Goal: Task Accomplishment & Management: Use online tool/utility

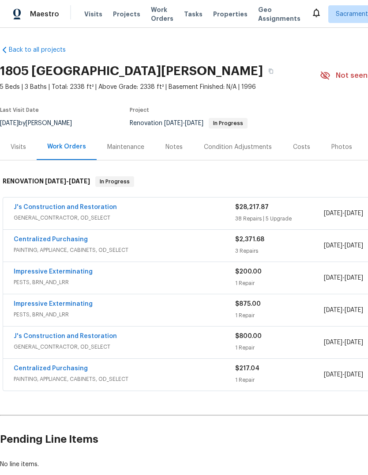
click at [178, 143] on div "Notes" at bounding box center [174, 147] width 17 height 9
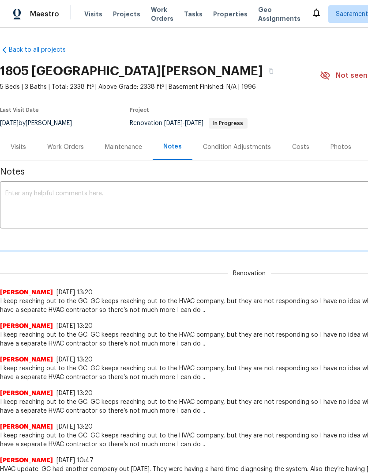
click at [49, 196] on textarea at bounding box center [249, 205] width 488 height 31
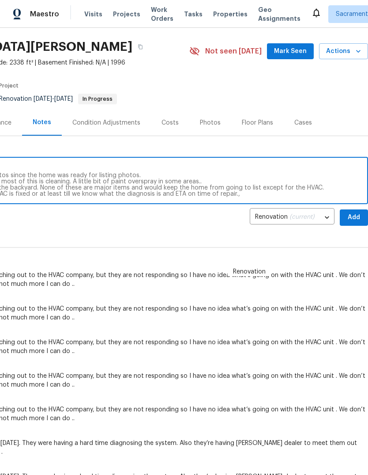
scroll to position [24, 131]
type textarea "Set up in QC has been done however we’re still waiting on the AC to be fixed. H…"
click at [353, 216] on span "Add" at bounding box center [354, 217] width 14 height 11
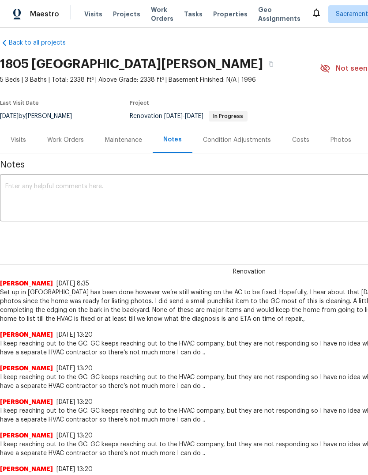
scroll to position [6, 0]
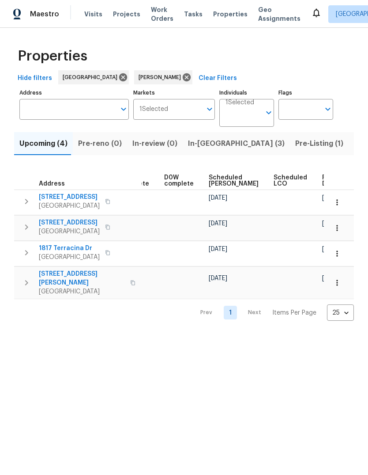
scroll to position [0, 221]
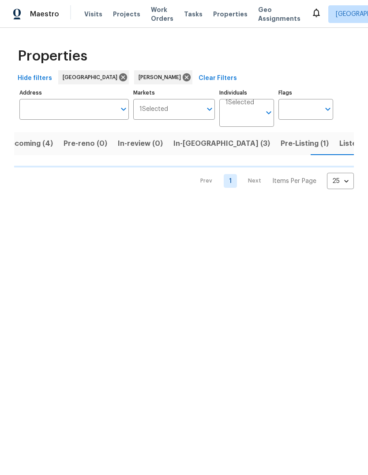
scroll to position [0, 15]
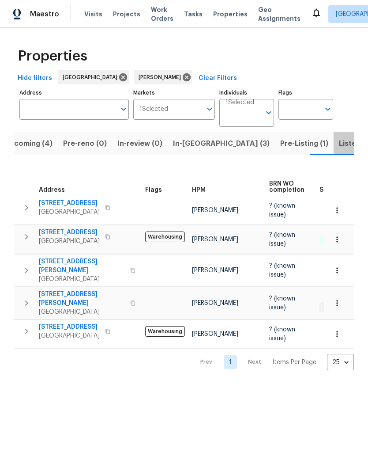
click at [339, 141] on span "Listed (15)" at bounding box center [357, 143] width 36 height 12
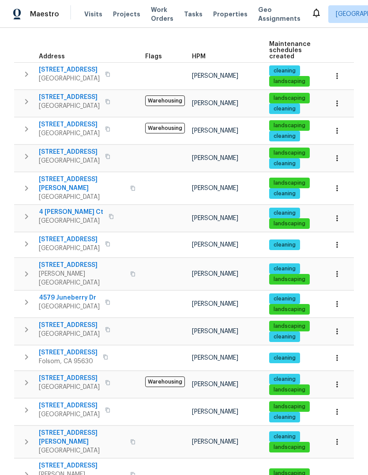
scroll to position [127, 0]
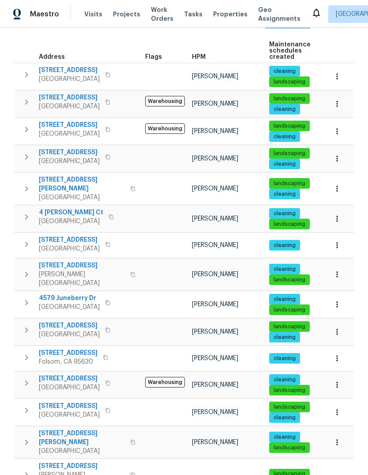
click at [29, 461] on button "button" at bounding box center [27, 474] width 18 height 26
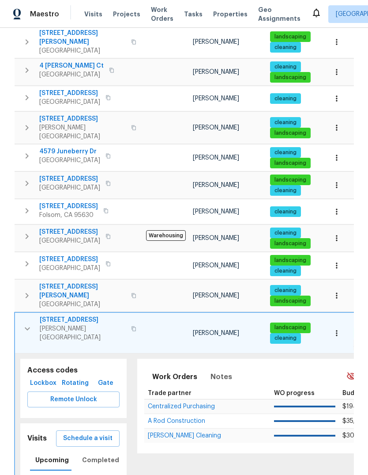
scroll to position [273, 0]
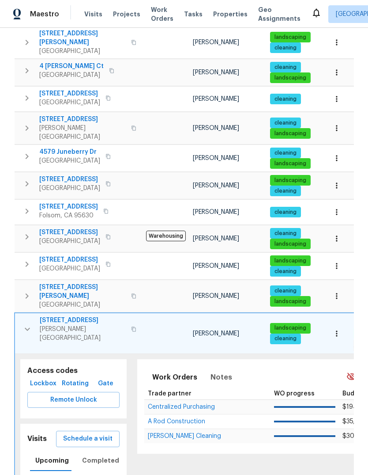
click at [101, 433] on span "Schedule a visit" at bounding box center [87, 438] width 49 height 11
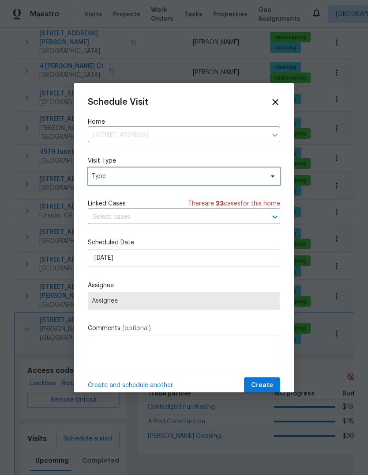
click at [186, 181] on span "Type" at bounding box center [178, 176] width 172 height 9
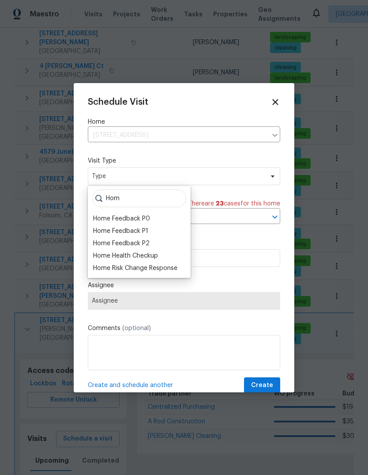
type input "Hom"
click at [144, 258] on div "Home Health Checkup" at bounding box center [125, 255] width 65 height 9
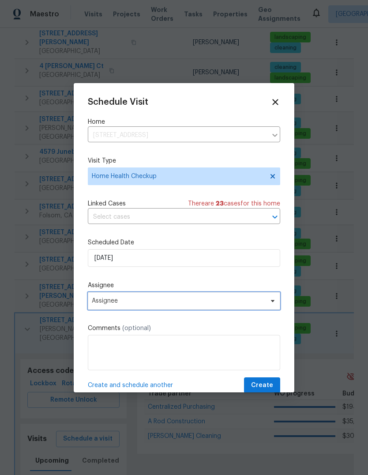
click at [218, 302] on span "Assignee" at bounding box center [178, 300] width 173 height 7
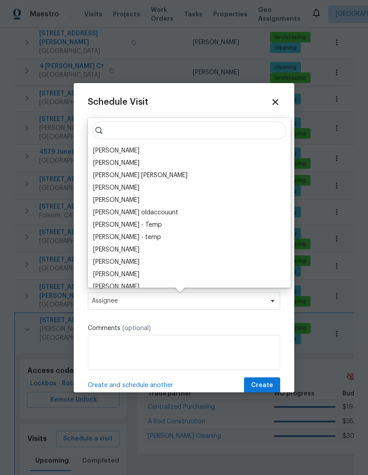
click at [140, 150] on div "[PERSON_NAME]" at bounding box center [116, 150] width 46 height 9
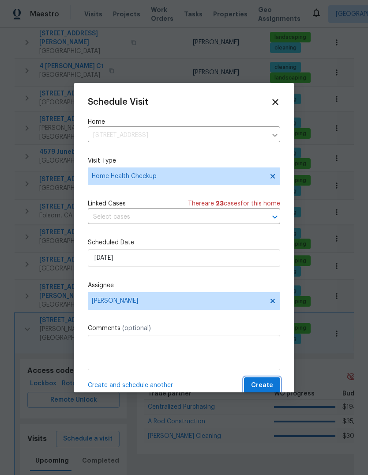
click at [272, 387] on span "Create" at bounding box center [262, 385] width 22 height 11
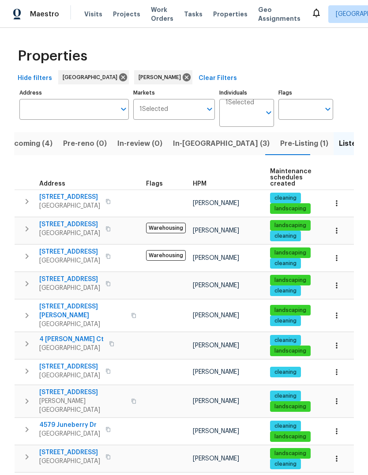
scroll to position [0, 0]
click at [194, 145] on span "In-reno (3)" at bounding box center [221, 143] width 97 height 12
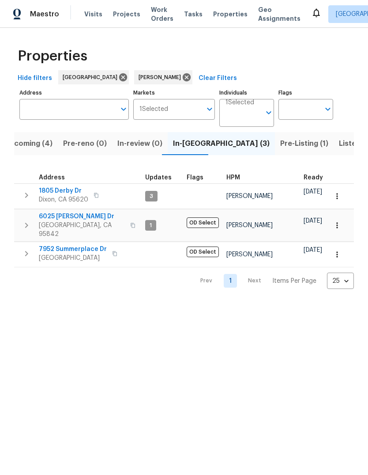
click at [48, 194] on span "1805 Derby Dr" at bounding box center [63, 190] width 49 height 9
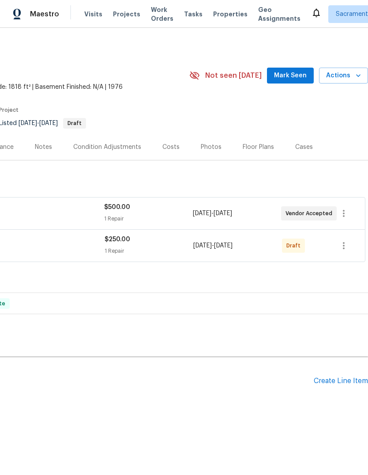
scroll to position [0, 131]
click at [350, 242] on button "button" at bounding box center [343, 245] width 21 height 21
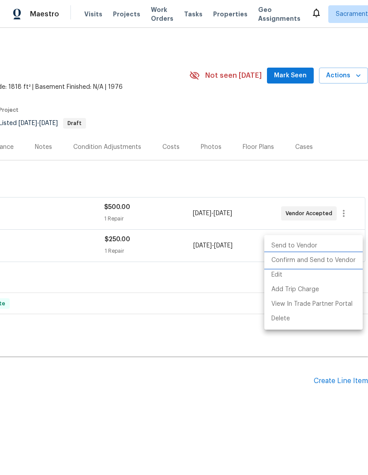
click at [340, 262] on li "Confirm and Send to Vendor" at bounding box center [313, 260] width 98 height 15
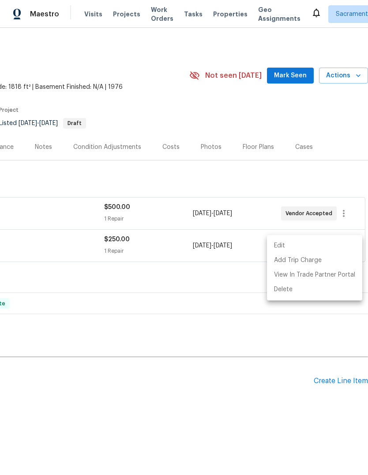
click at [244, 392] on div at bounding box center [184, 237] width 368 height 475
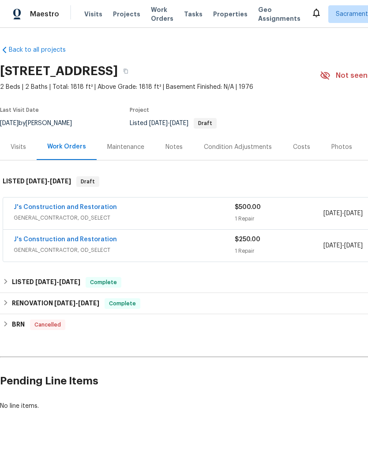
scroll to position [0, 0]
click at [173, 142] on div "Notes" at bounding box center [174, 147] width 38 height 26
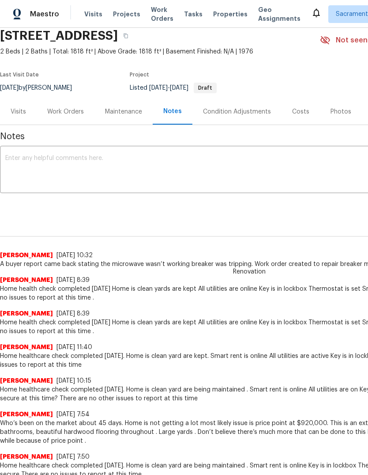
scroll to position [36, 0]
click at [27, 161] on textarea at bounding box center [249, 170] width 488 height 31
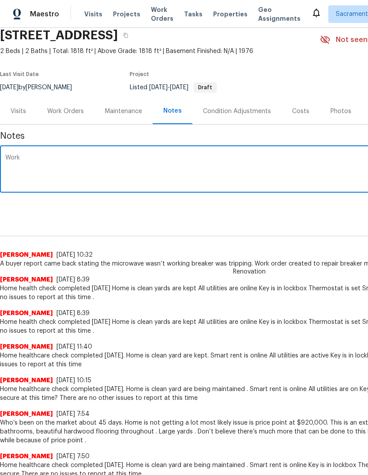
type textarea "Worker"
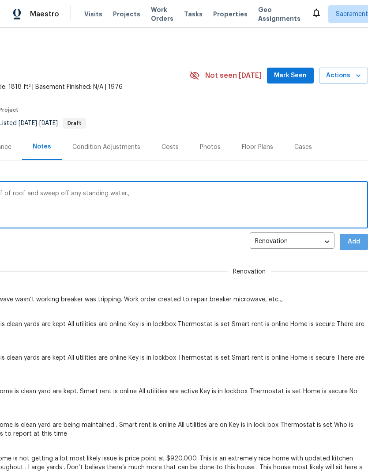
scroll to position [0, 131]
type textarea "Worker also created to clean the breeze off of roof and sweep off any standing …"
click at [354, 244] on span "Add" at bounding box center [354, 241] width 14 height 11
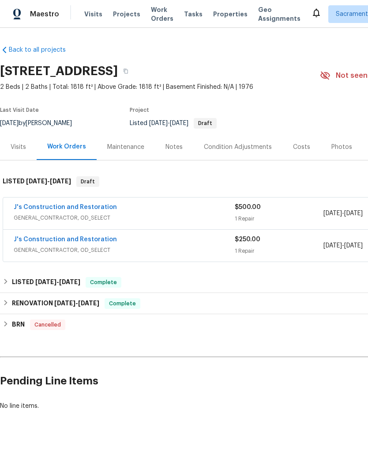
click at [42, 240] on link "J's Construction and Restoration" at bounding box center [65, 239] width 103 height 6
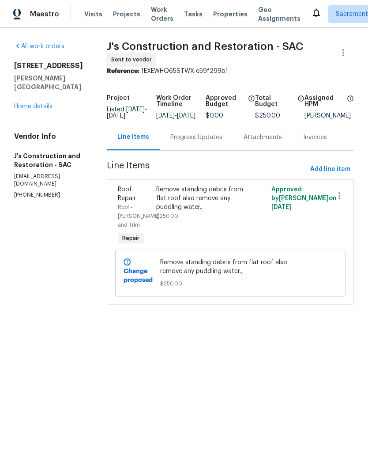
click at [29, 103] on link "Home details" at bounding box center [33, 106] width 38 height 6
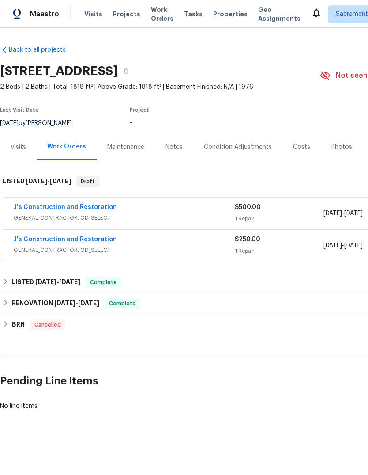
click at [52, 209] on link "J's Construction and Restoration" at bounding box center [65, 207] width 103 height 6
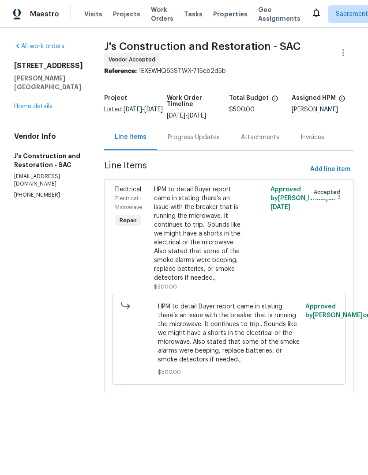
click at [227, 254] on div "HPM to detail Buyer report came in stating there’s an issue with the breaker th…" at bounding box center [200, 233] width 92 height 97
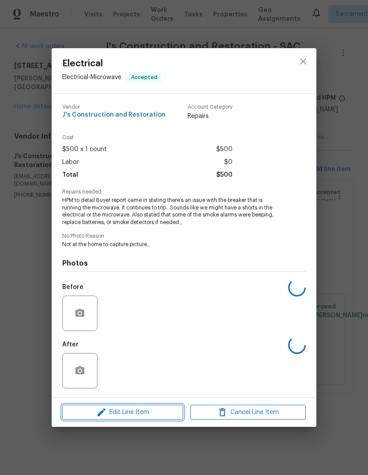
click at [148, 416] on span "Edit Line Item" at bounding box center [123, 412] width 116 height 11
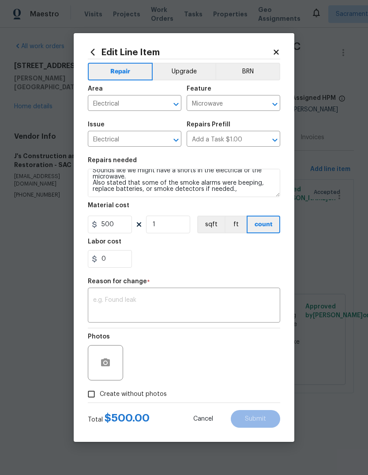
scroll to position [25, 0]
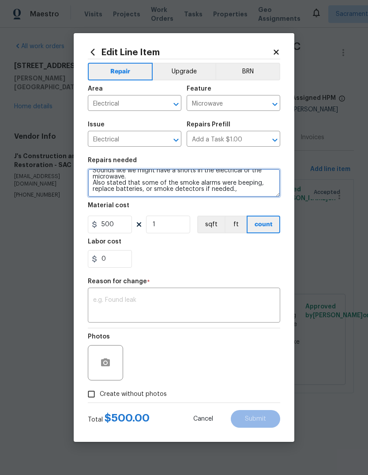
click at [249, 192] on textarea "HPM to detail Buyer report came in stating there’s an issue with the breaker th…" at bounding box center [184, 183] width 192 height 28
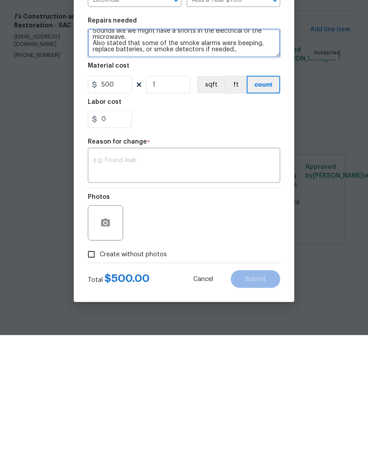
type textarea "HPM to detail Buyer report came in stating there’s an issue with the breaker th…"
click at [206, 415] on span "Cancel" at bounding box center [203, 418] width 20 height 7
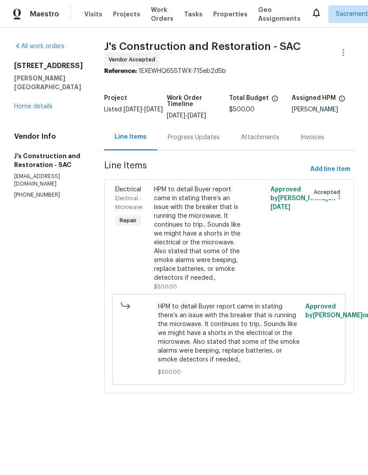
click at [214, 244] on div "HPM to detail Buyer report came in stating there’s an issue with the breaker th…" at bounding box center [200, 233] width 92 height 97
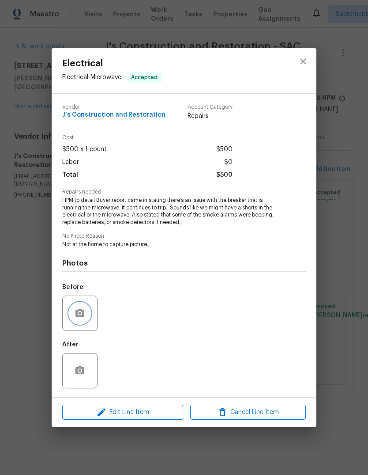
click at [71, 315] on button "button" at bounding box center [79, 312] width 21 height 21
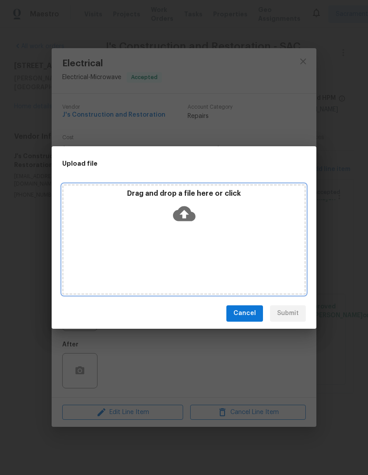
click at [189, 211] on icon at bounding box center [184, 213] width 23 height 15
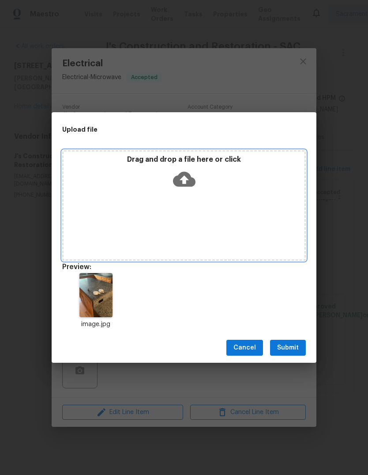
click at [188, 180] on icon at bounding box center [184, 179] width 23 height 15
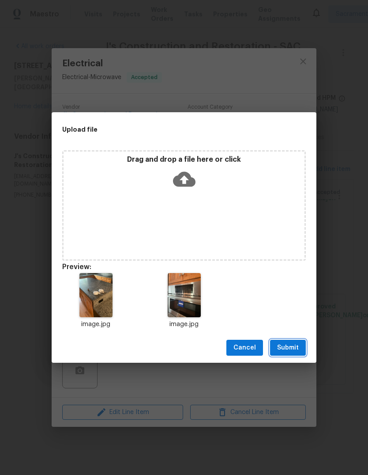
click at [293, 348] on span "Submit" at bounding box center [288, 347] width 22 height 11
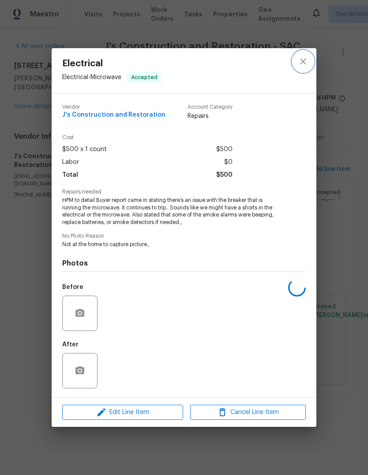
click at [305, 59] on icon "close" at bounding box center [303, 61] width 6 height 6
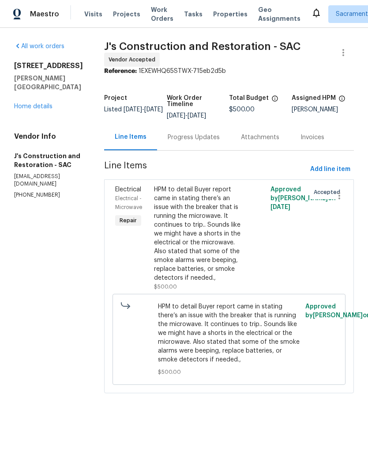
click at [31, 103] on link "Home details" at bounding box center [33, 106] width 38 height 6
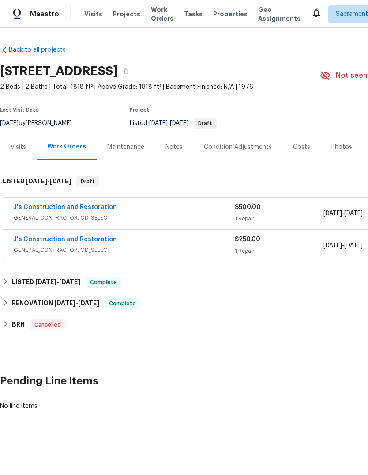
click at [80, 217] on span "GENERAL_CONTRACTOR, OD_SELECT" at bounding box center [124, 217] width 221 height 9
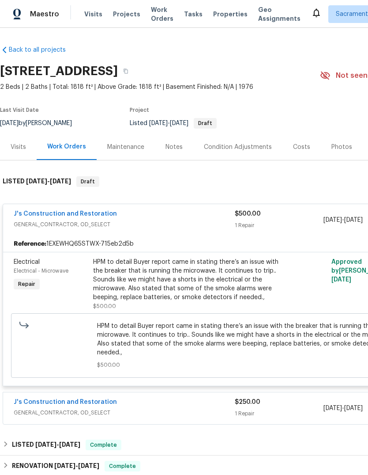
click at [25, 216] on link "J's Construction and Restoration" at bounding box center [65, 214] width 103 height 6
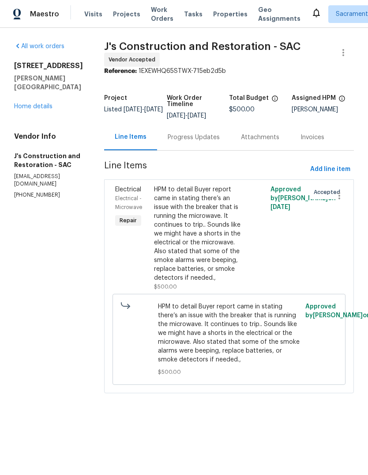
click at [186, 15] on span "Tasks" at bounding box center [193, 14] width 19 height 6
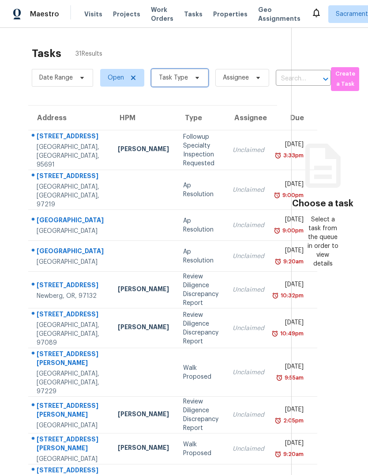
click at [194, 78] on icon at bounding box center [197, 77] width 7 height 7
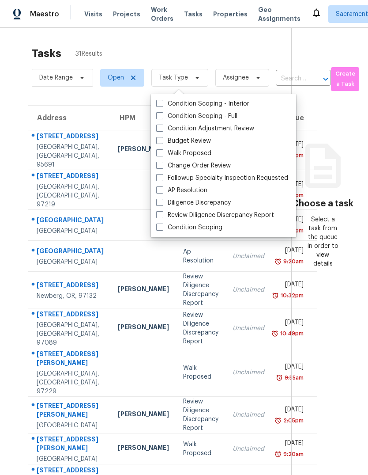
click at [164, 140] on label "Budget Review" at bounding box center [183, 140] width 55 height 9
click at [162, 140] on input "Budget Review" at bounding box center [159, 139] width 6 height 6
checkbox input "true"
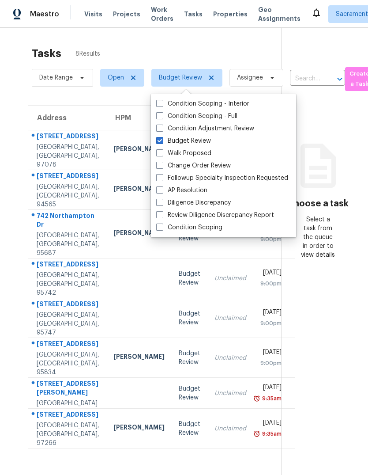
click at [303, 396] on section "Choose a task Select a task from the queue in order to view details" at bounding box center [318, 265] width 72 height 475
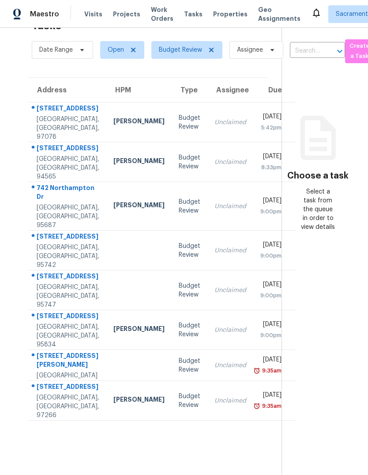
scroll to position [28, 0]
click at [47, 393] on div "[STREET_ADDRESS]" at bounding box center [68, 387] width 63 height 11
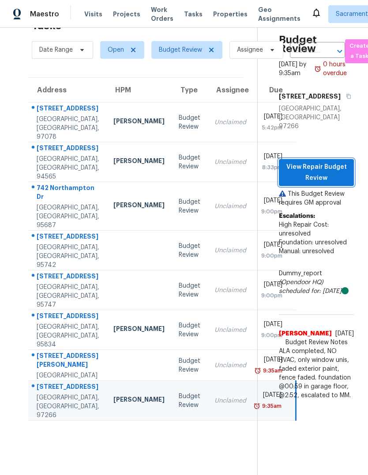
click at [328, 162] on span "View Repair Budget Review" at bounding box center [316, 173] width 61 height 22
click at [53, 104] on div "[STREET_ADDRESS]" at bounding box center [68, 109] width 63 height 11
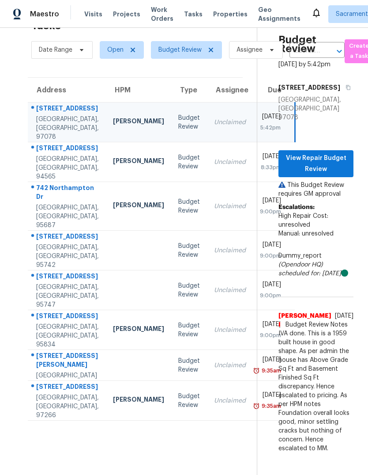
scroll to position [33, 0]
click at [46, 143] on div "[STREET_ADDRESS]" at bounding box center [68, 148] width 63 height 11
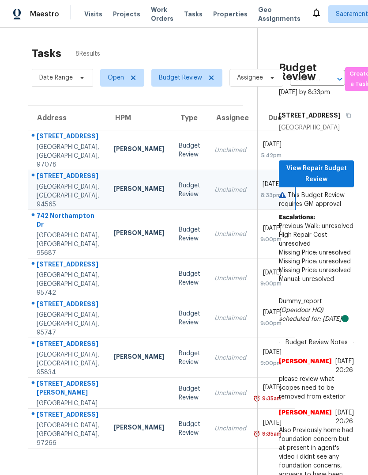
scroll to position [0, 0]
click at [49, 215] on div "742 Northampton Dr" at bounding box center [68, 221] width 63 height 20
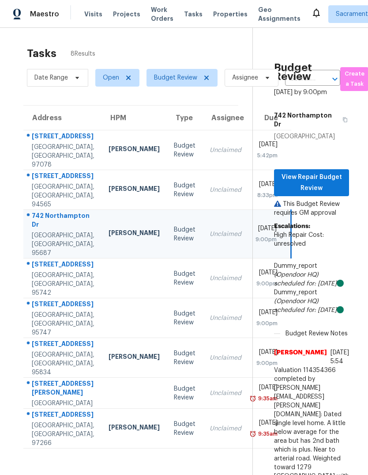
scroll to position [0, 5]
click at [48, 171] on div "[STREET_ADDRESS]" at bounding box center [63, 176] width 63 height 11
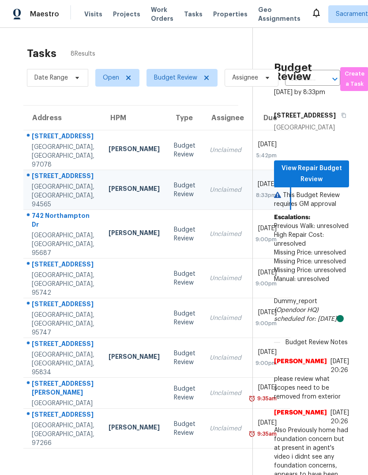
click at [36, 217] on div "742 Northampton Dr" at bounding box center [63, 221] width 63 height 20
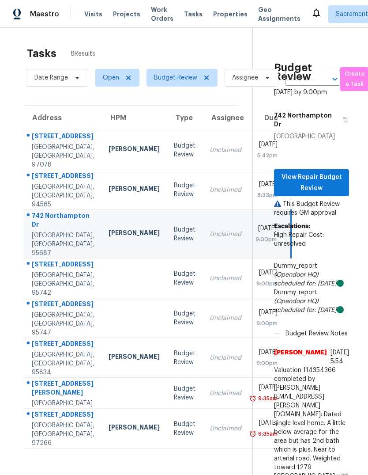
click at [30, 269] on div "[STREET_ADDRESS]" at bounding box center [59, 279] width 71 height 38
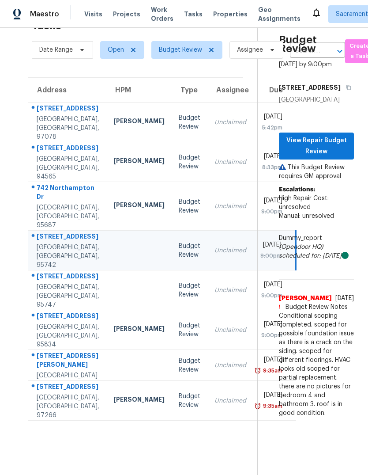
scroll to position [28, 0]
click at [44, 283] on div "[STREET_ADDRESS]" at bounding box center [68, 277] width 63 height 11
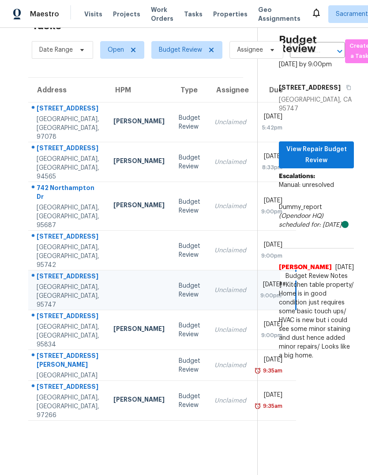
click at [45, 337] on div "[GEOGRAPHIC_DATA], [GEOGRAPHIC_DATA], 95834" at bounding box center [68, 335] width 63 height 26
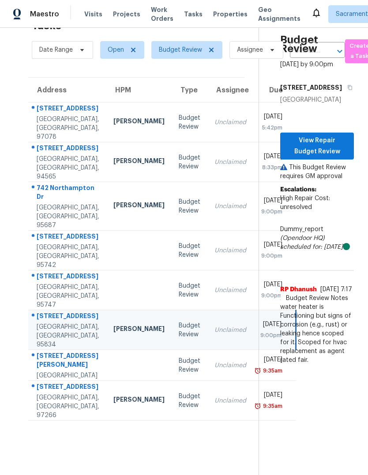
click at [44, 371] on div "[STREET_ADDRESS][PERSON_NAME]" at bounding box center [68, 361] width 63 height 20
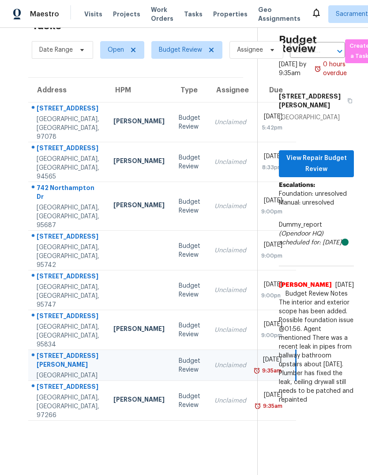
click at [48, 192] on div "742 Northampton Dr" at bounding box center [68, 193] width 63 height 20
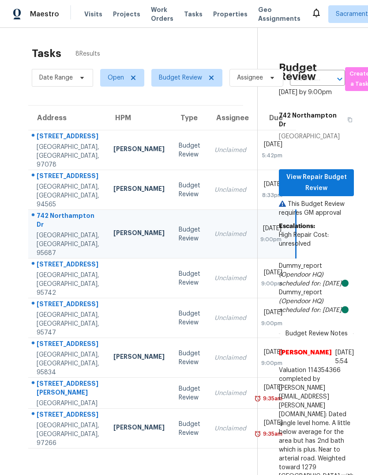
scroll to position [0, 0]
click at [310, 172] on span "View Repair Budget Review" at bounding box center [316, 183] width 61 height 22
click at [42, 132] on div "[STREET_ADDRESS]" at bounding box center [68, 137] width 63 height 11
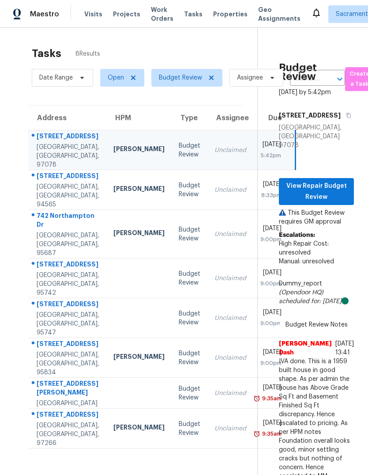
click at [42, 171] on div "[STREET_ADDRESS]" at bounding box center [68, 176] width 63 height 11
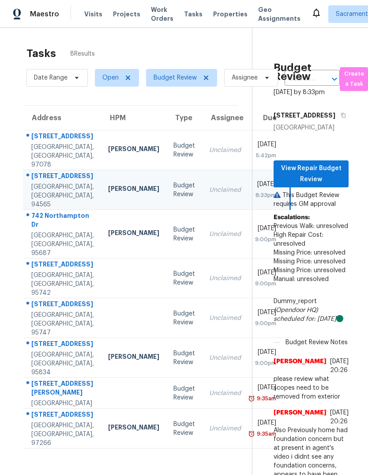
scroll to position [0, 5]
click at [38, 231] on div "742 Northampton Dr" at bounding box center [63, 221] width 63 height 20
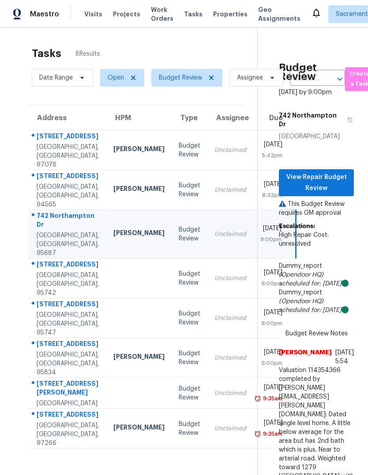
scroll to position [0, 0]
click at [46, 297] on div "[GEOGRAPHIC_DATA], [GEOGRAPHIC_DATA], 95742" at bounding box center [68, 284] width 63 height 26
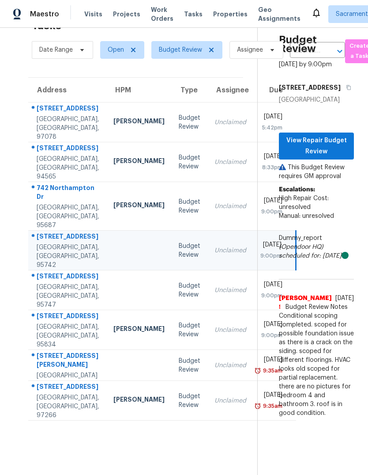
scroll to position [33, 0]
click at [42, 283] on div "[STREET_ADDRESS]" at bounding box center [68, 277] width 63 height 11
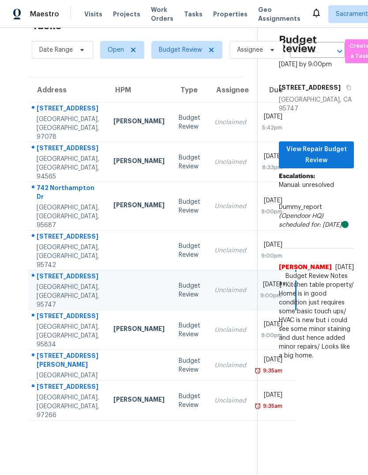
click at [45, 322] on div "[STREET_ADDRESS]" at bounding box center [68, 316] width 63 height 11
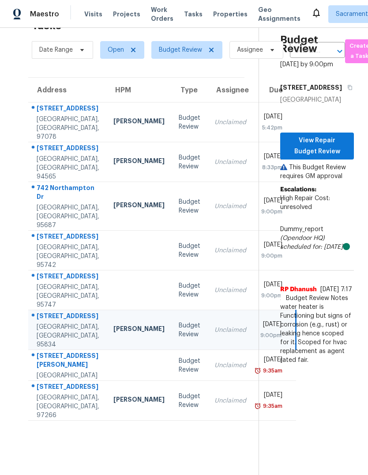
click at [40, 380] on div "[GEOGRAPHIC_DATA]" at bounding box center [68, 375] width 63 height 9
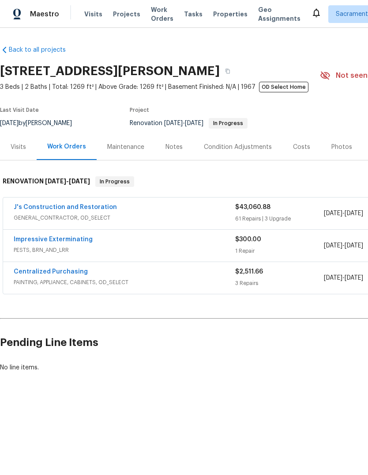
click at [20, 210] on link "J's Construction and Restoration" at bounding box center [65, 207] width 103 height 6
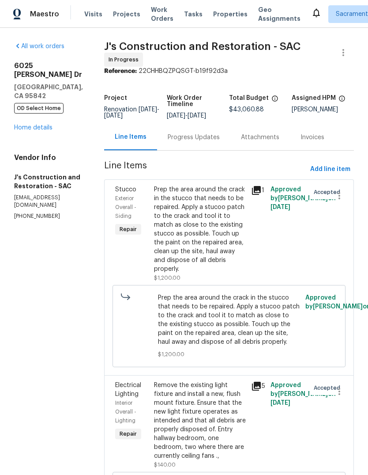
click at [212, 244] on div "Prep the area around the crack in the stucco that needs to be repaired. Apply a…" at bounding box center [200, 229] width 92 height 88
